Goal: Task Accomplishment & Management: Manage account settings

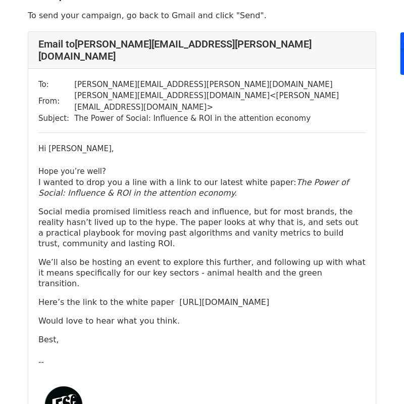
scroll to position [45, 0]
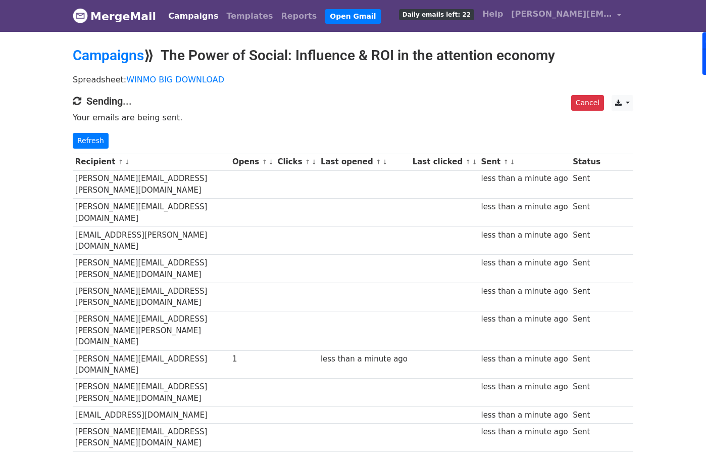
click at [182, 14] on link "Campaigns" at bounding box center [193, 16] width 58 height 20
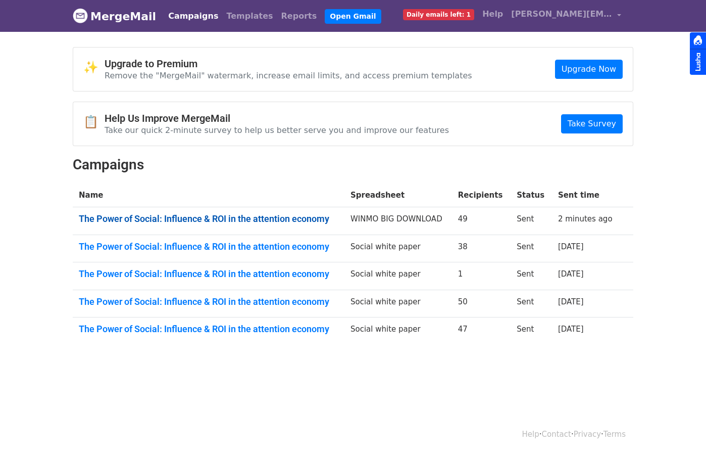
click at [318, 222] on link "The Power of Social: Influence & ROI in the attention economy" at bounding box center [209, 218] width 260 height 11
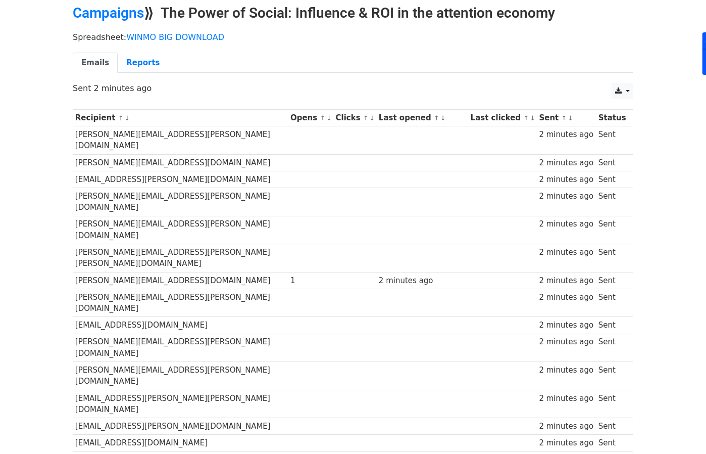
scroll to position [44, 0]
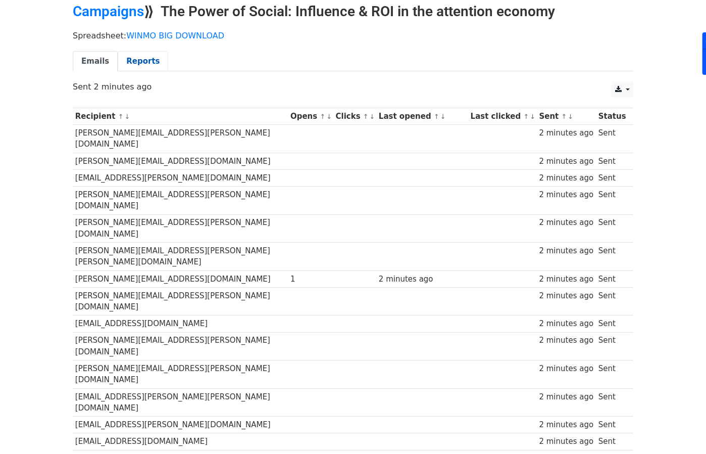
click at [139, 63] on link "Reports" at bounding box center [143, 61] width 51 height 21
